Goal: Find specific page/section

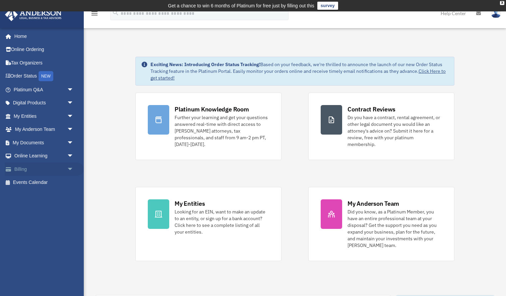
click at [21, 169] on link "Billing arrow_drop_down" at bounding box center [44, 168] width 79 height 13
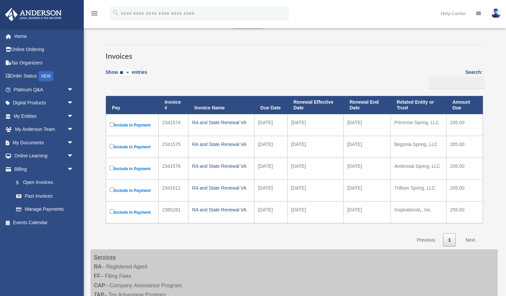
scroll to position [43, 0]
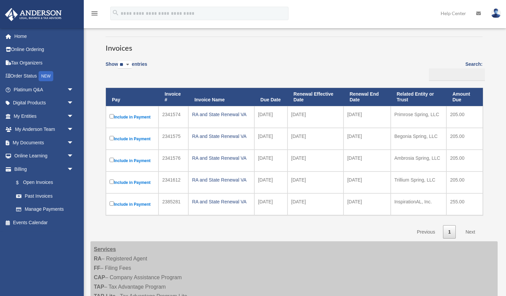
click at [467, 231] on link "Next" at bounding box center [471, 232] width 20 height 14
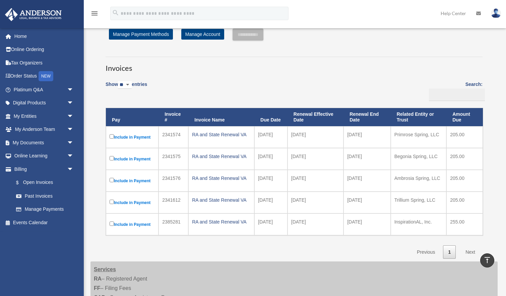
scroll to position [23, 0]
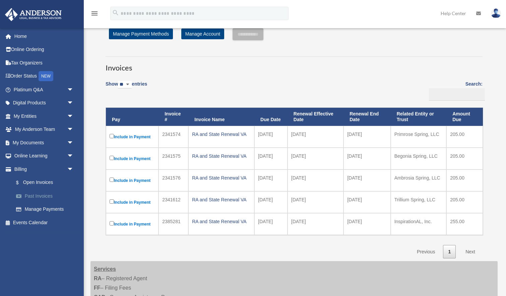
click at [47, 194] on link "Past Invoices" at bounding box center [46, 195] width 74 height 13
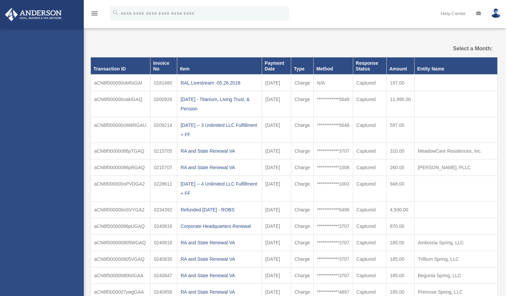
select select
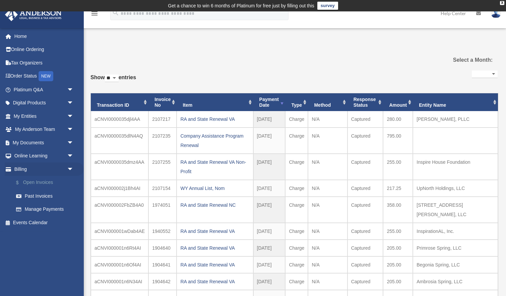
click at [52, 184] on link "$ Open Invoices" at bounding box center [46, 183] width 74 height 14
